Goal: Find specific page/section: Find specific page/section

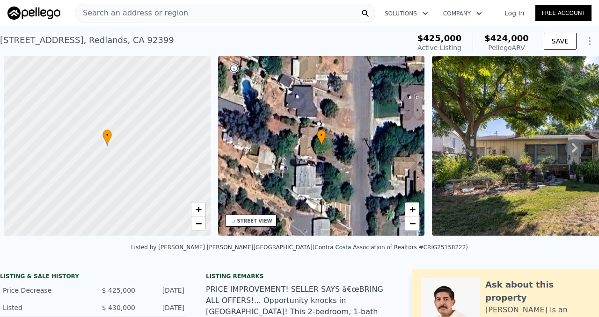
scroll to position [0, 4]
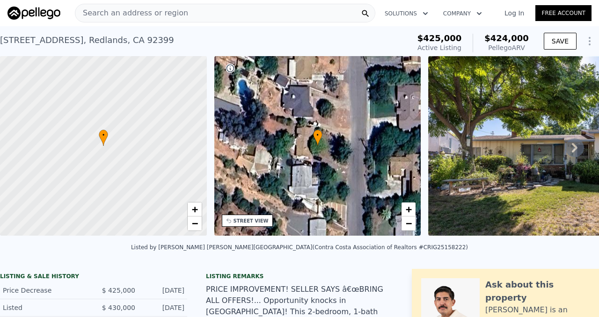
click at [145, 12] on span "Search an address or region" at bounding box center [131, 12] width 113 height 11
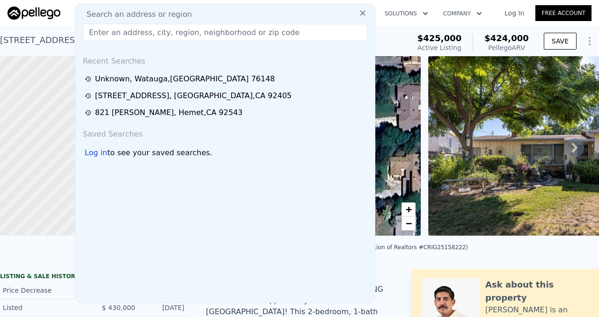
click at [102, 32] on input "text" at bounding box center [225, 32] width 284 height 17
paste input "[STREET_ADDRESS]"
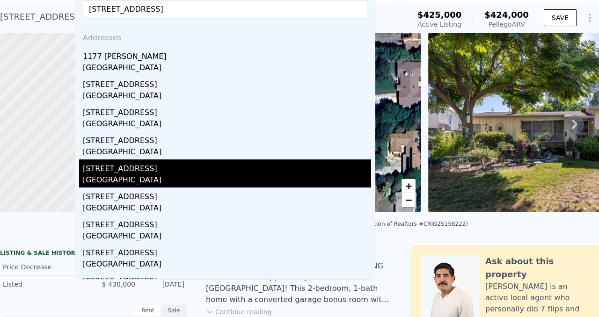
scroll to position [0, 0]
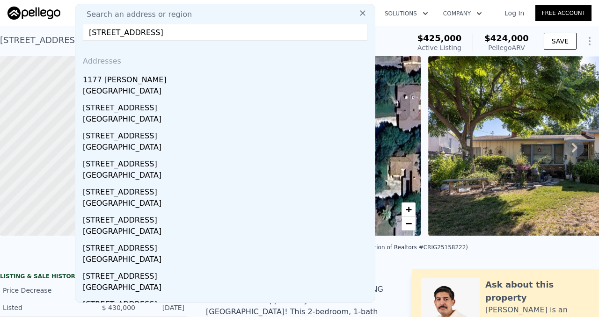
click at [236, 33] on input "[STREET_ADDRESS]" at bounding box center [225, 32] width 284 height 17
click at [87, 32] on input "[STREET_ADDRESS]" at bounding box center [225, 32] width 284 height 17
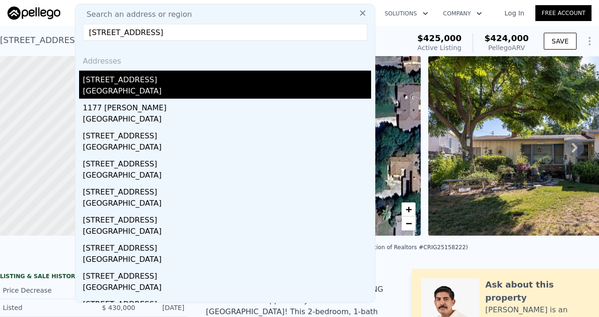
type input "[STREET_ADDRESS]"
click at [129, 89] on div "[GEOGRAPHIC_DATA]" at bounding box center [227, 92] width 288 height 13
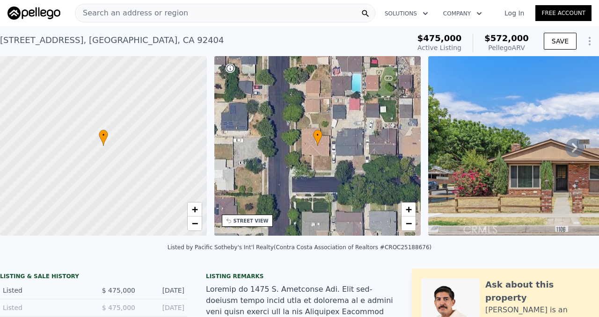
click at [511, 159] on img at bounding box center [562, 146] width 269 height 180
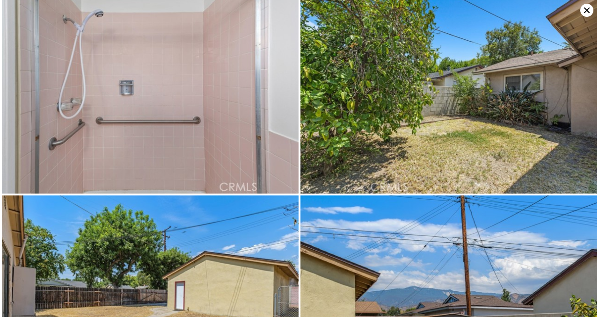
scroll to position [1974, 0]
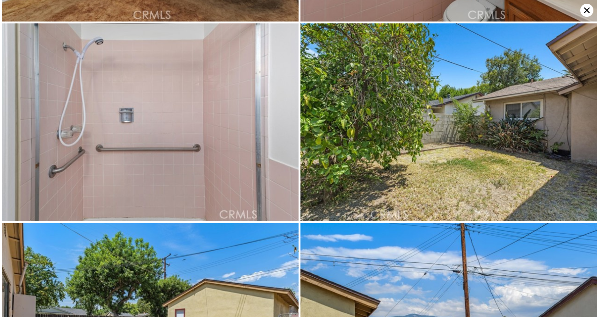
click at [585, 10] on icon at bounding box center [586, 10] width 13 height 13
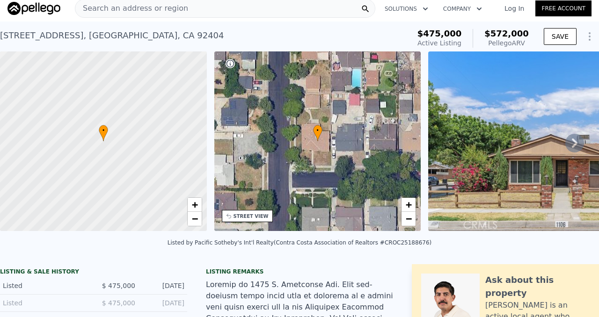
scroll to position [0, 0]
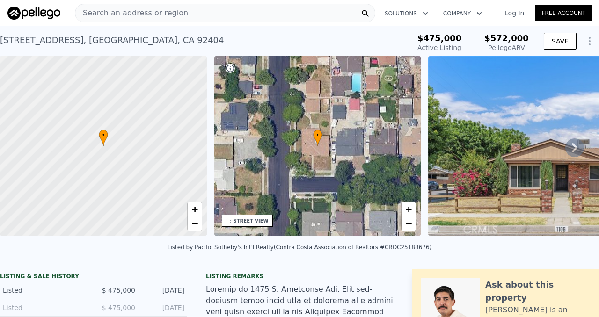
click at [150, 13] on span "Search an address or region" at bounding box center [131, 12] width 113 height 11
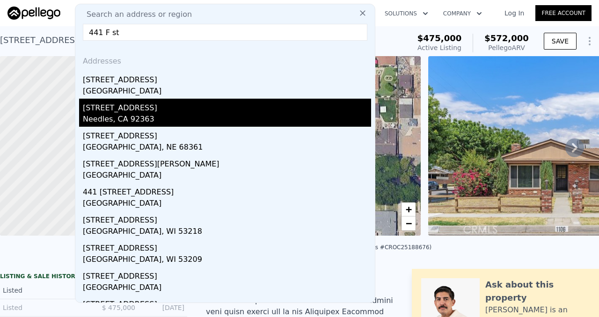
type input "441 F st"
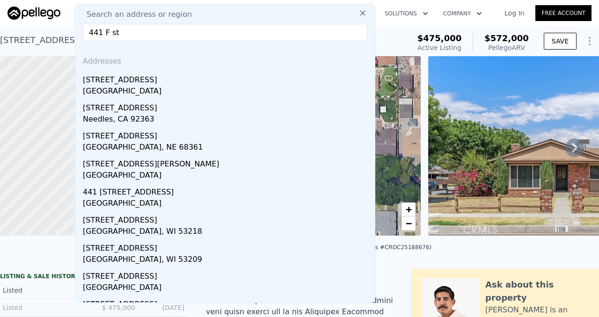
click at [120, 114] on div "Needles, CA 92363" at bounding box center [227, 120] width 288 height 13
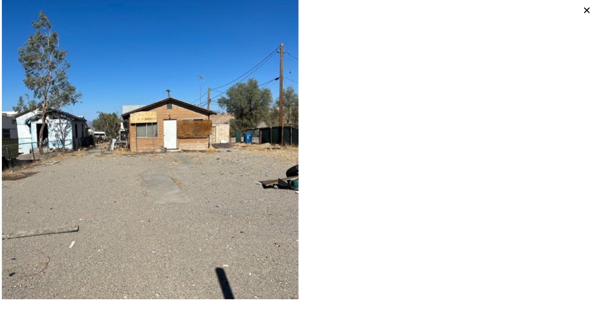
scroll to position [43, 0]
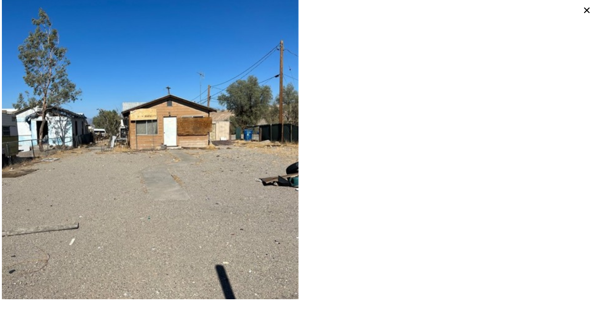
click at [590, 12] on icon at bounding box center [586, 10] width 13 height 13
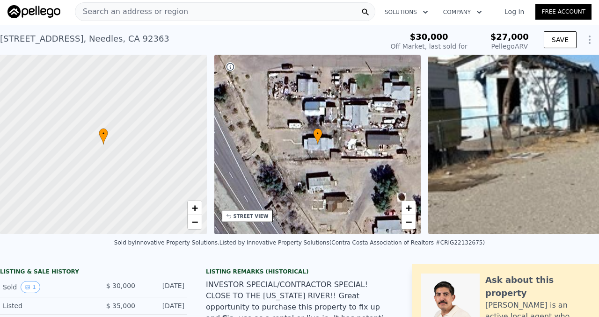
scroll to position [0, 0]
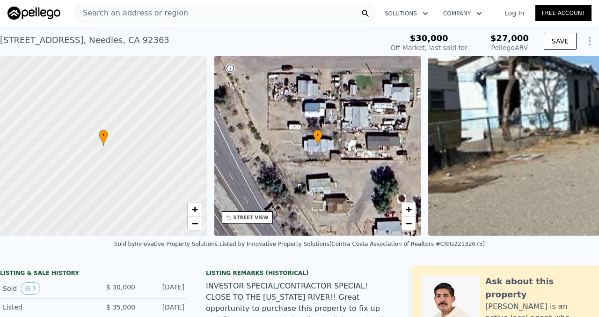
click at [318, 142] on icon at bounding box center [317, 138] width 8 height 16
click at [317, 145] on icon at bounding box center [317, 138] width 8 height 16
click at [261, 152] on div "• + −" at bounding box center [317, 146] width 207 height 180
click at [150, 16] on span "Search an address or region" at bounding box center [131, 12] width 113 height 11
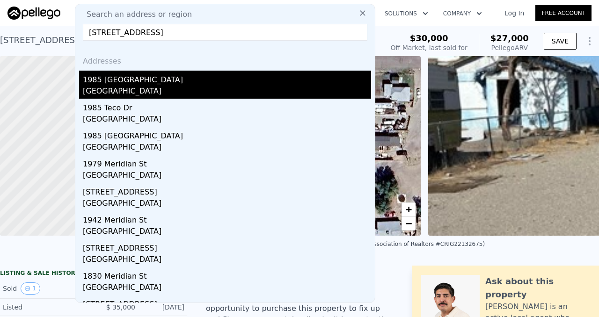
type input "[STREET_ADDRESS]"
click at [135, 90] on div "[GEOGRAPHIC_DATA]" at bounding box center [227, 92] width 288 height 13
